Goal: Task Accomplishment & Management: Use online tool/utility

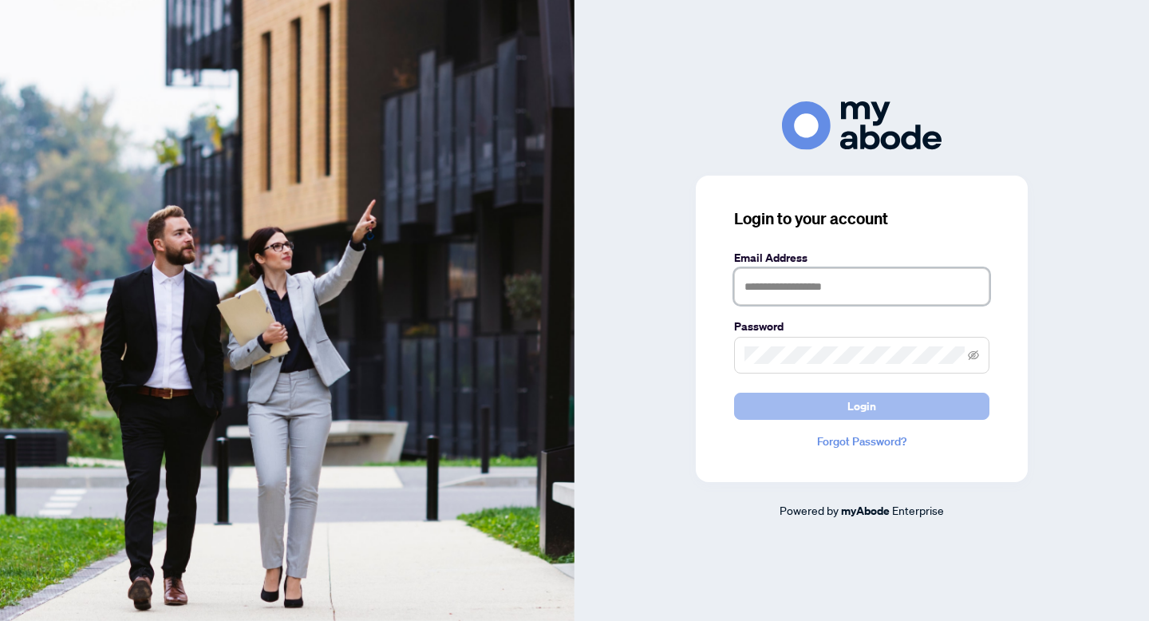
type input "**********"
click at [882, 418] on button "Login" at bounding box center [861, 406] width 255 height 27
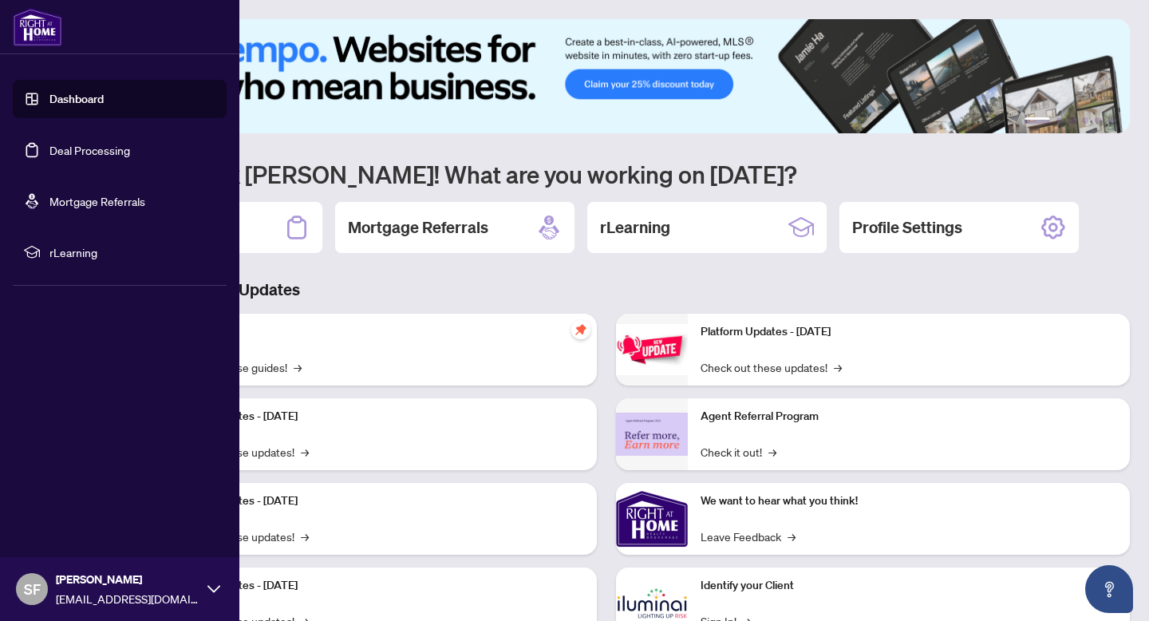
click at [102, 148] on link "Deal Processing" at bounding box center [89, 150] width 81 height 14
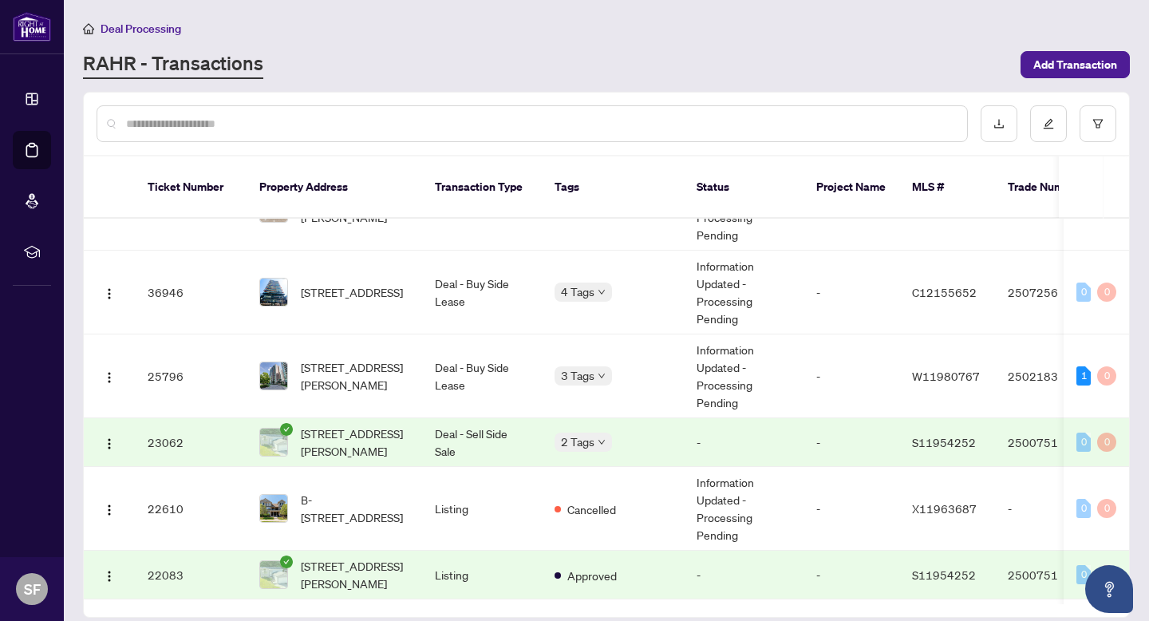
scroll to position [15, 0]
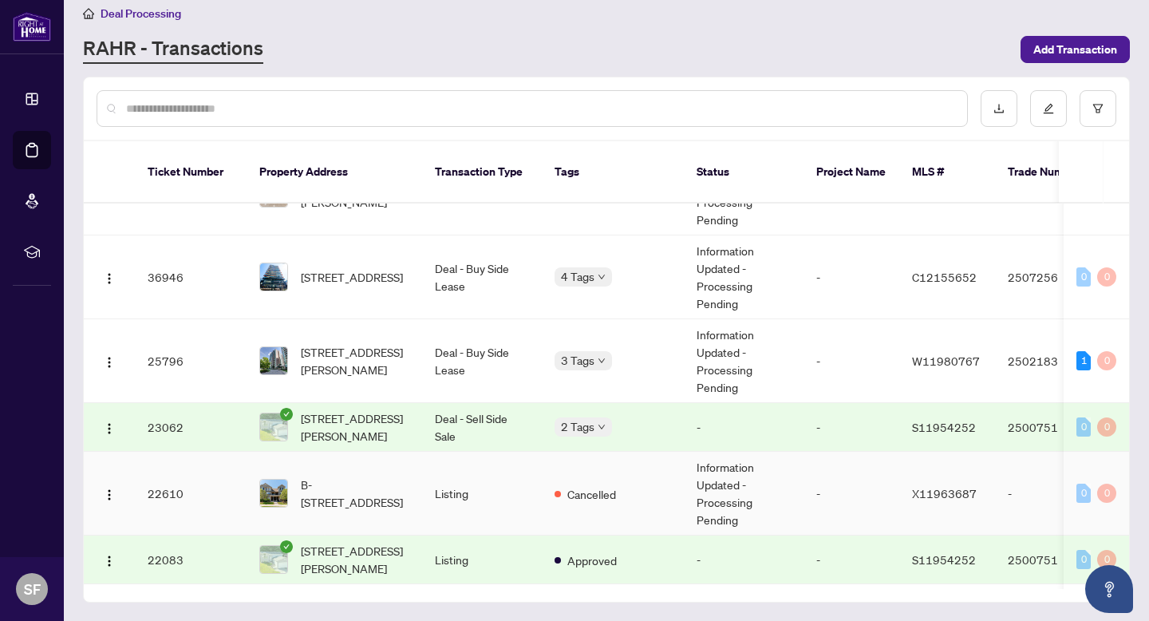
click at [394, 491] on span "B-630 Woodlawn Rd, Guelph, Ontario N1E 0K4, Canada" at bounding box center [355, 492] width 109 height 35
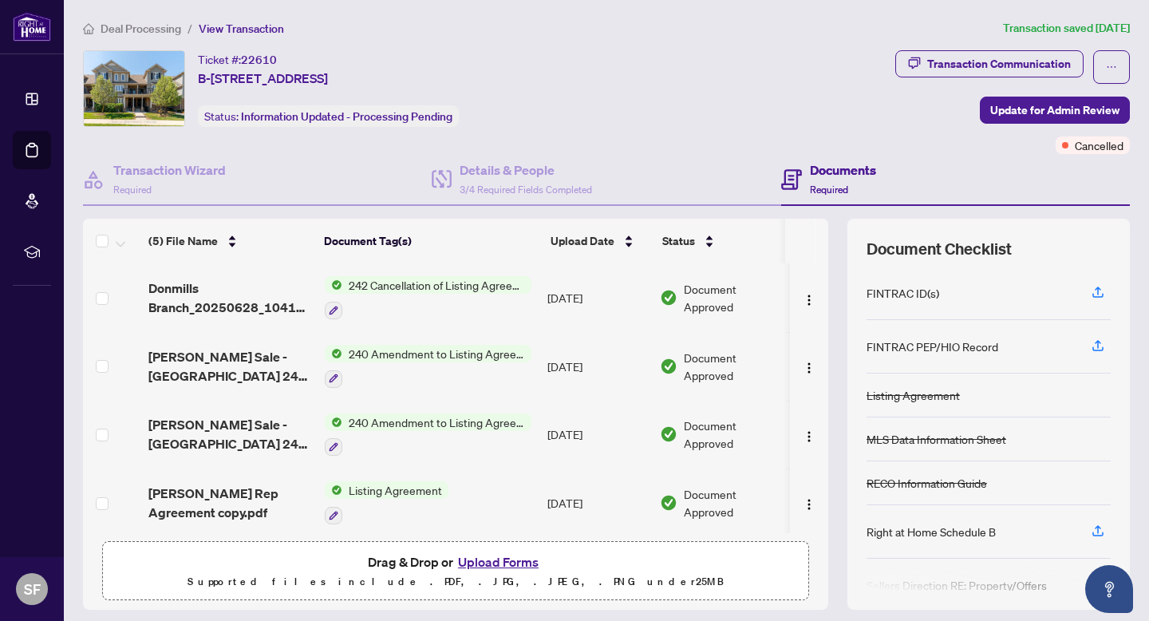
click at [370, 281] on span "242 Cancellation of Listing Agreement - Authority to Offer for Sale" at bounding box center [436, 285] width 189 height 18
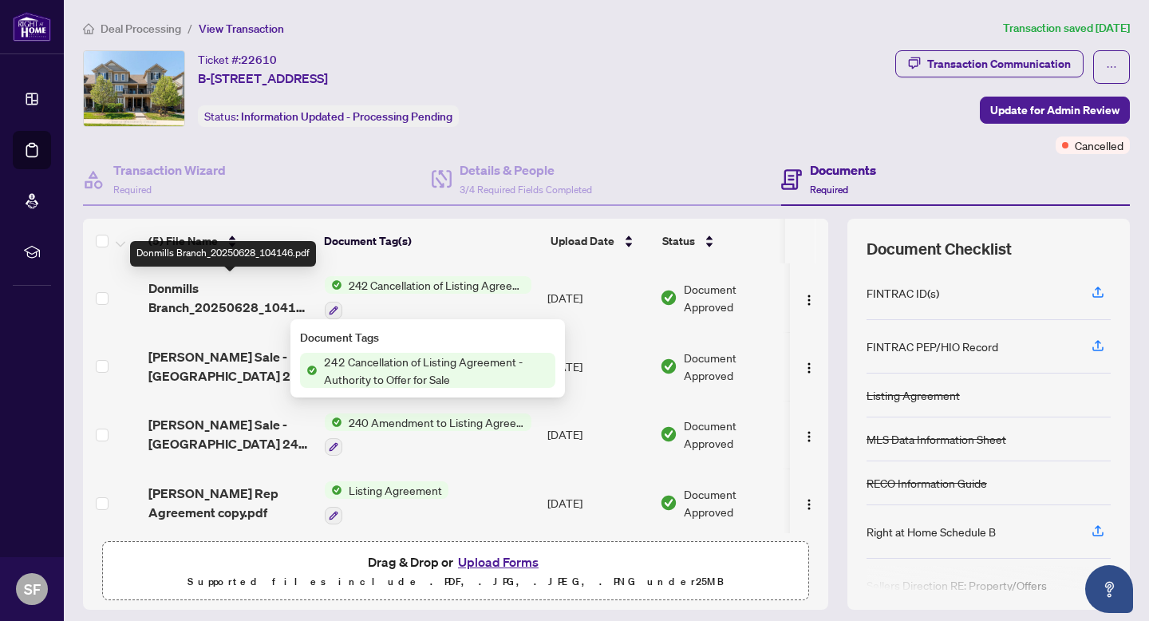
click at [248, 295] on span "Donmills Branch_20250628_104146.pdf" at bounding box center [230, 297] width 164 height 38
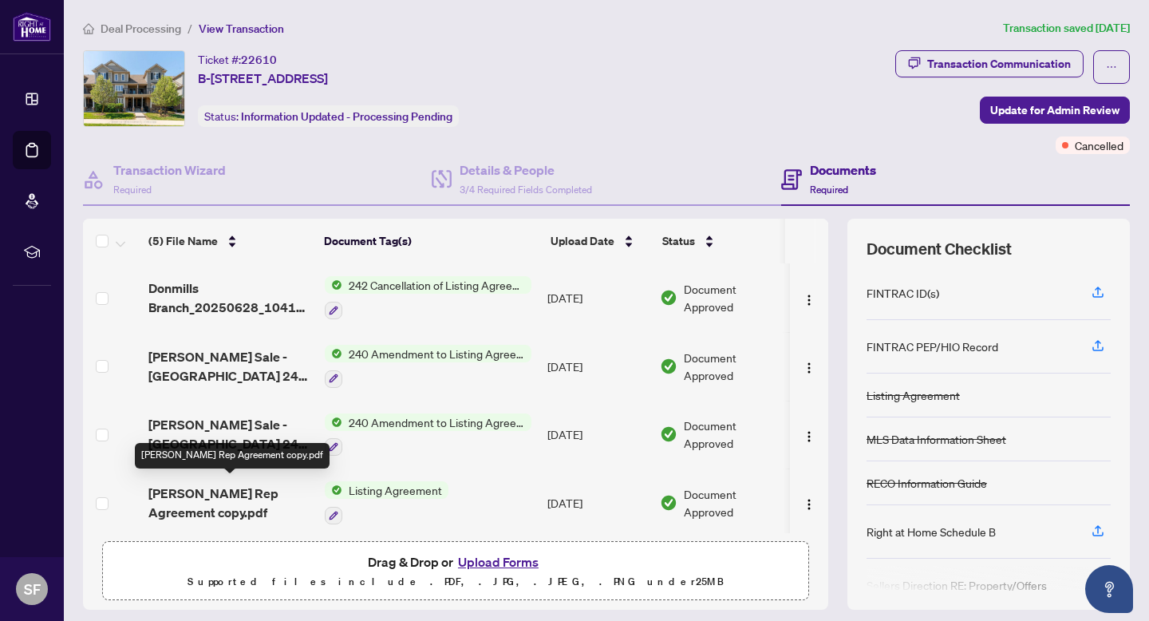
scroll to position [73, 0]
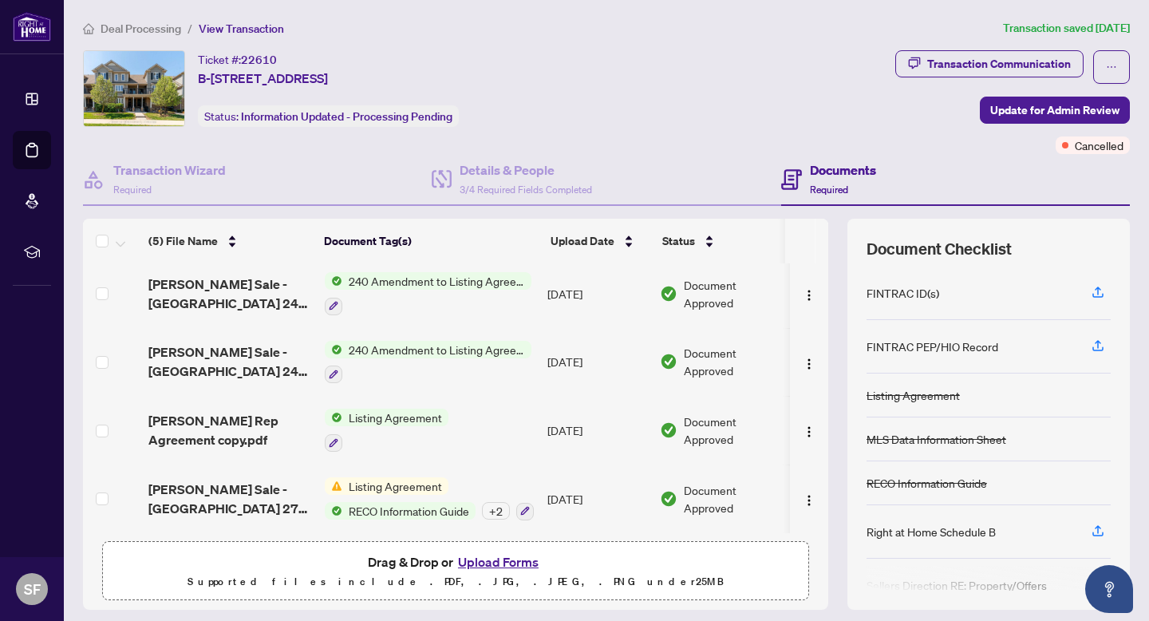
click at [249, 495] on span "Rory - Guelph Sale - Ontario 271 - Listing Agreement - Seller Designated Repres…" at bounding box center [230, 498] width 164 height 38
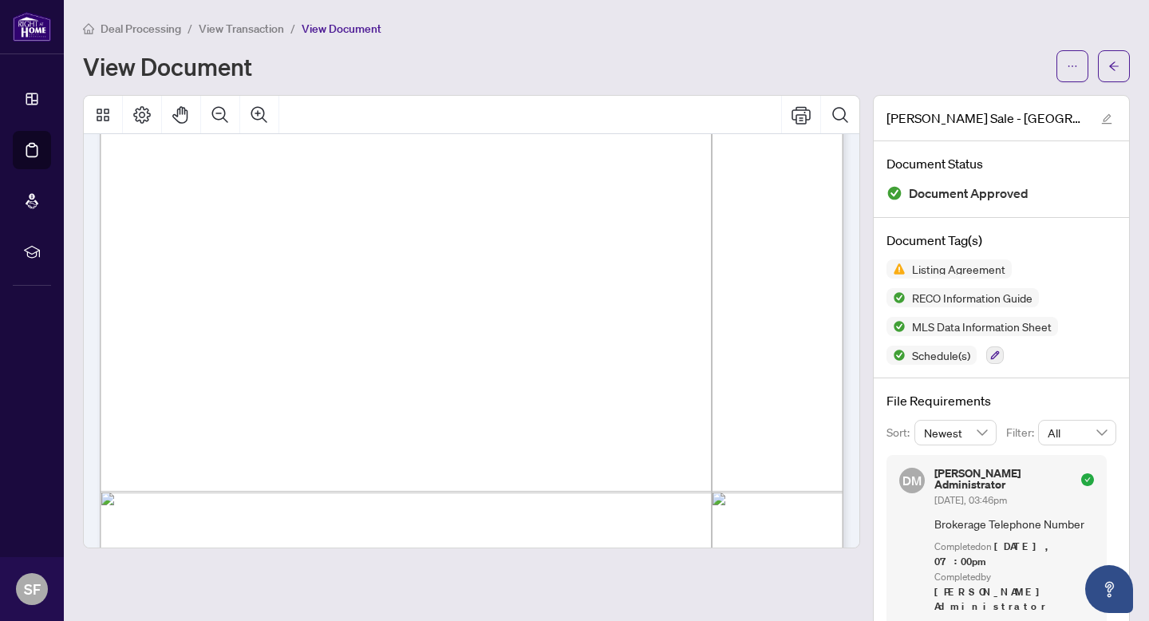
scroll to position [3284, 0]
